Goal: Task Accomplishment & Management: Manage account settings

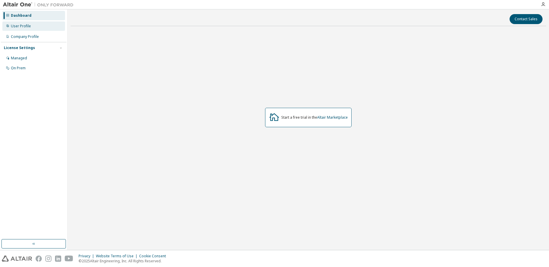
click at [26, 26] on div "User Profile" at bounding box center [21, 26] width 20 height 5
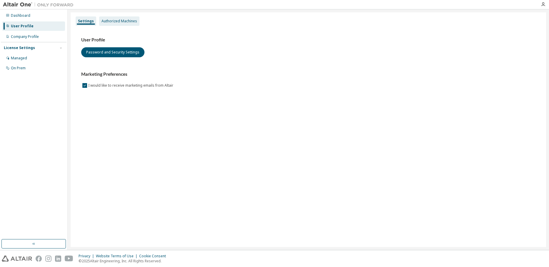
click at [122, 21] on div "Authorized Machines" at bounding box center [119, 21] width 36 height 5
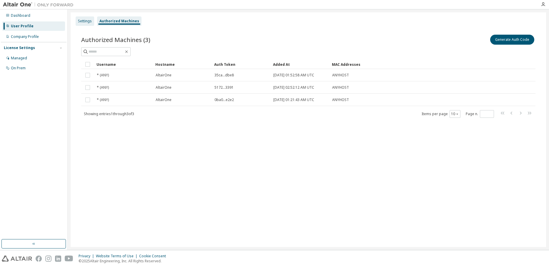
click at [81, 20] on div "Settings" at bounding box center [85, 21] width 14 height 5
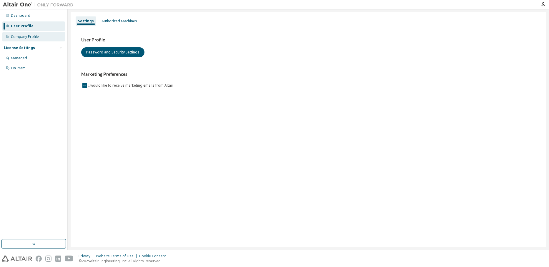
click at [36, 35] on div "Company Profile" at bounding box center [25, 36] width 28 height 5
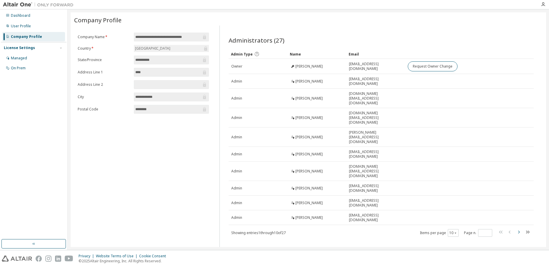
click at [518, 229] on icon "button" at bounding box center [518, 232] width 7 height 7
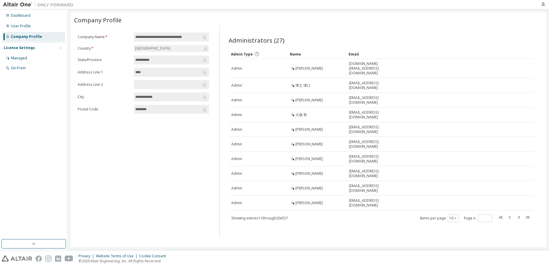
click at [508, 214] on icon "button" at bounding box center [509, 217] width 7 height 7
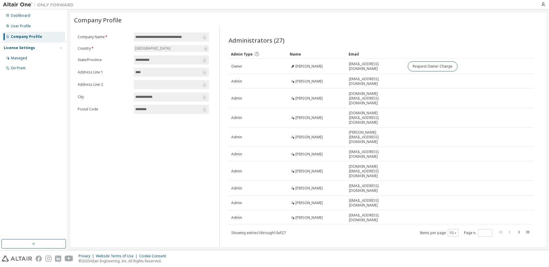
click at [516, 229] on icon "button" at bounding box center [518, 232] width 7 height 7
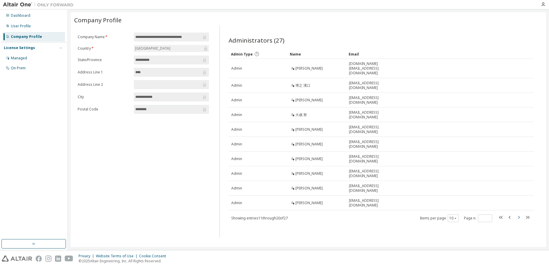
click at [516, 214] on icon "button" at bounding box center [518, 217] width 7 height 7
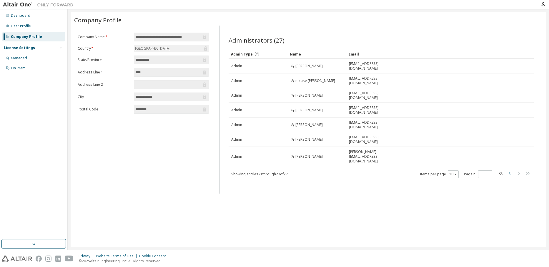
click at [507, 170] on icon "button" at bounding box center [509, 173] width 7 height 7
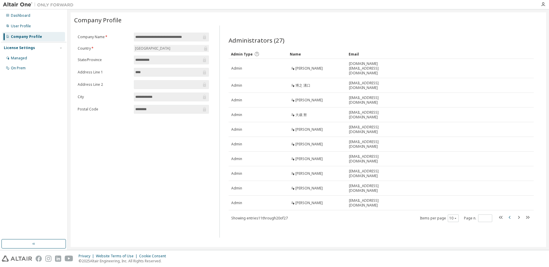
click at [508, 214] on icon "button" at bounding box center [509, 217] width 7 height 7
type input "*"
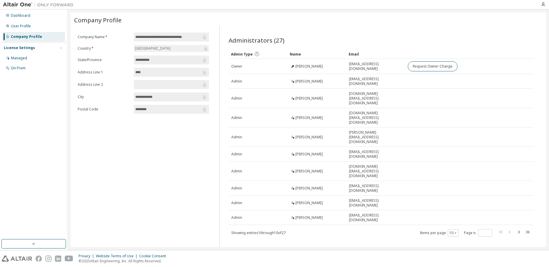
click at [27, 48] on div "License Settings" at bounding box center [19, 48] width 31 height 5
